Goal: Task Accomplishment & Management: Use online tool/utility

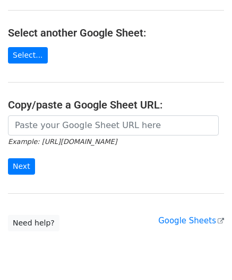
scroll to position [106, 0]
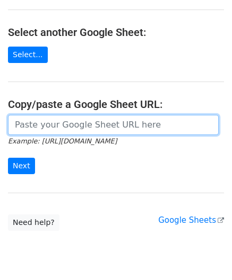
click at [45, 123] on input "url" at bounding box center [113, 125] width 210 height 20
paste input "[URL][DOMAIN_NAME]"
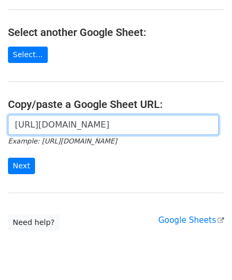
scroll to position [0, 225]
type input "[URL][DOMAIN_NAME]"
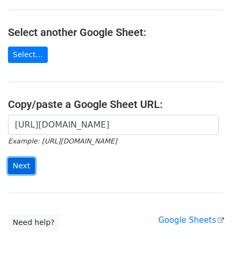
click at [24, 165] on input "Next" at bounding box center [21, 166] width 27 height 16
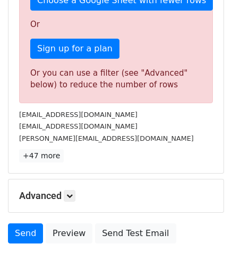
scroll to position [318, 0]
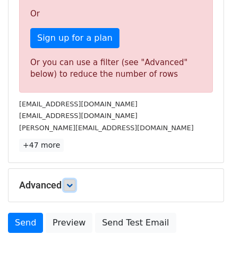
click at [72, 182] on icon at bounding box center [69, 185] width 6 height 6
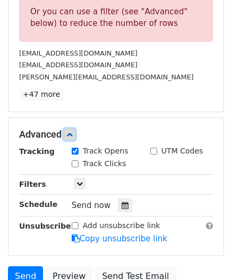
scroll to position [371, 0]
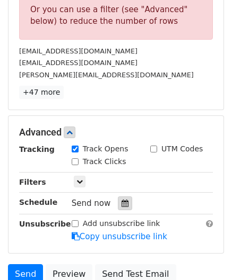
click at [121, 202] on icon at bounding box center [124, 203] width 7 height 7
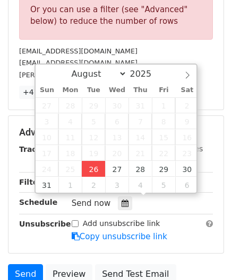
type input "2025-08-26 12:00"
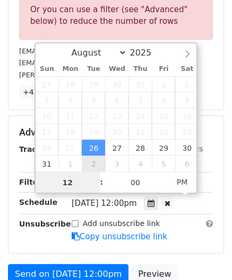
scroll to position [288, 0]
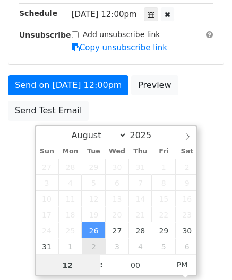
type input "4"
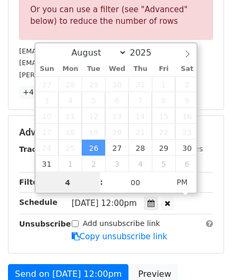
drag, startPoint x: 69, startPoint y: 182, endPoint x: 32, endPoint y: 188, distance: 38.1
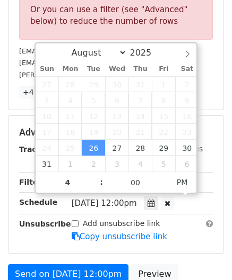
type input "2025-08-26 16:00"
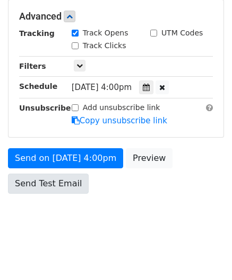
scroll to position [393, 0]
